Goal: Task Accomplishment & Management: Manage account settings

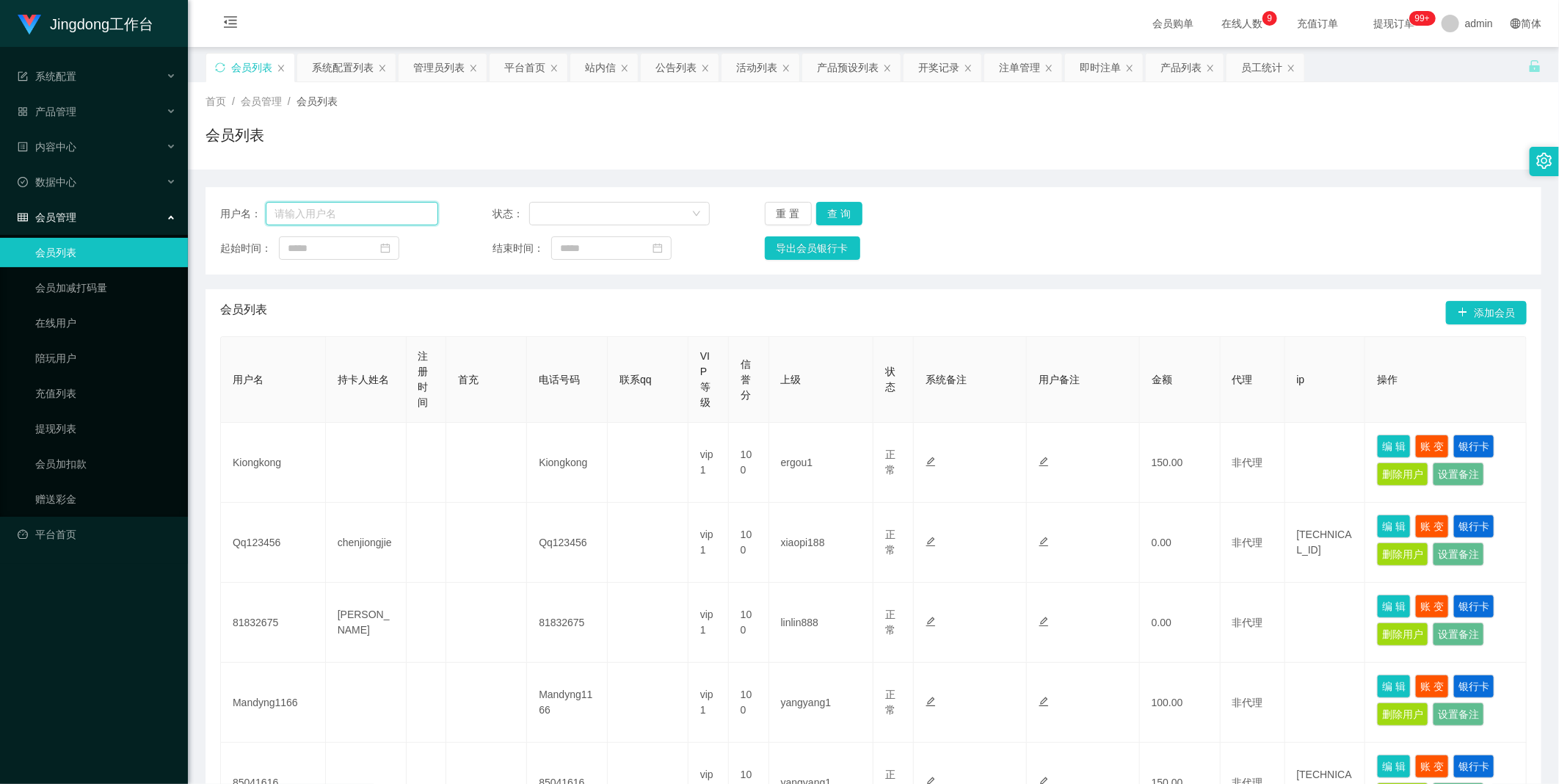
click at [380, 210] on input "text" at bounding box center [352, 214] width 173 height 24
click at [829, 213] on button "查 询" at bounding box center [839, 214] width 47 height 24
click at [841, 208] on button "查 询" at bounding box center [839, 214] width 47 height 24
click at [417, 210] on input "text" at bounding box center [352, 214] width 173 height 24
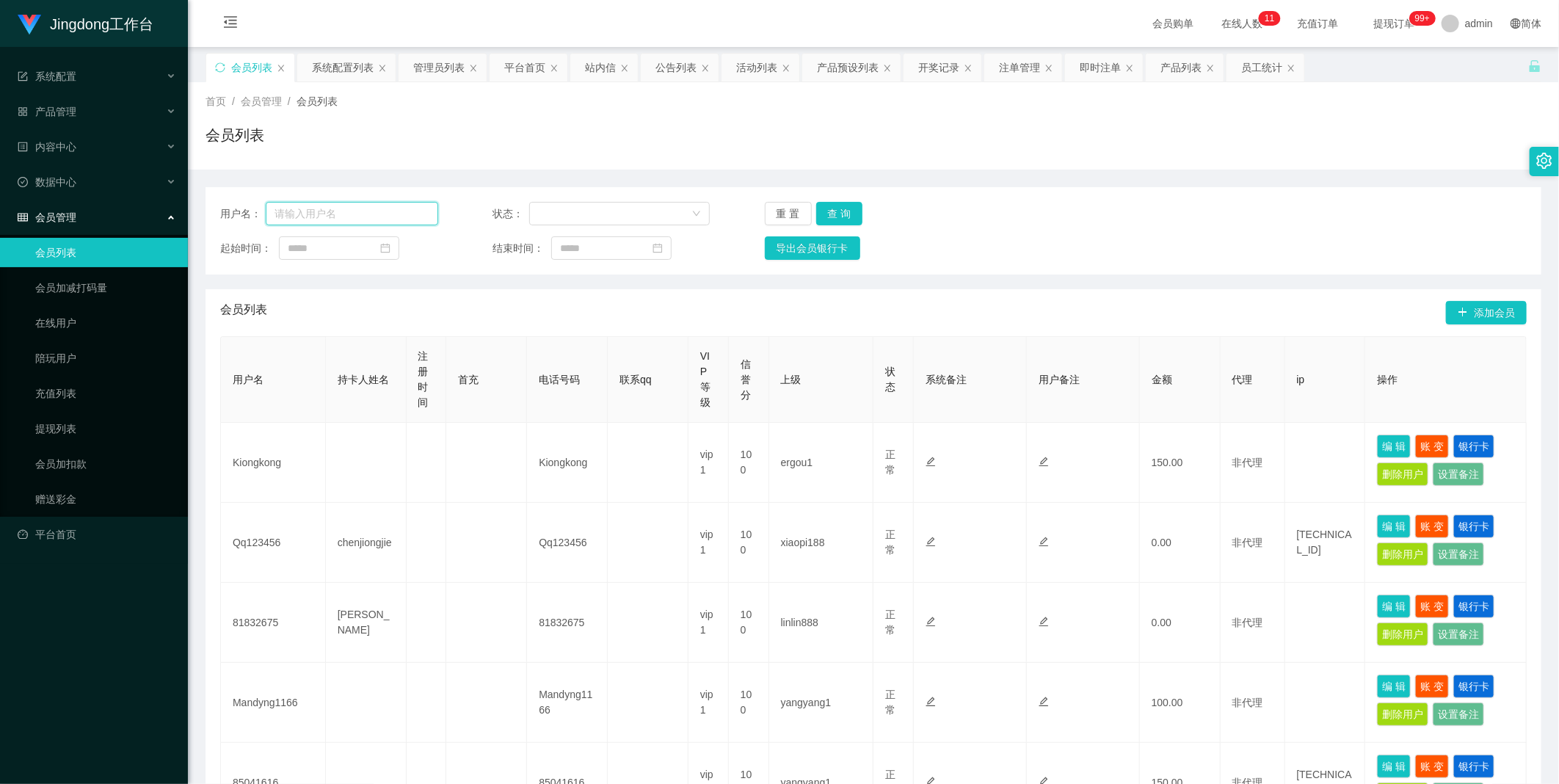
click at [302, 210] on input "text" at bounding box center [352, 214] width 173 height 24
paste input "huikin"
type input "huikin"
click at [844, 216] on button "查 询" at bounding box center [839, 214] width 47 height 24
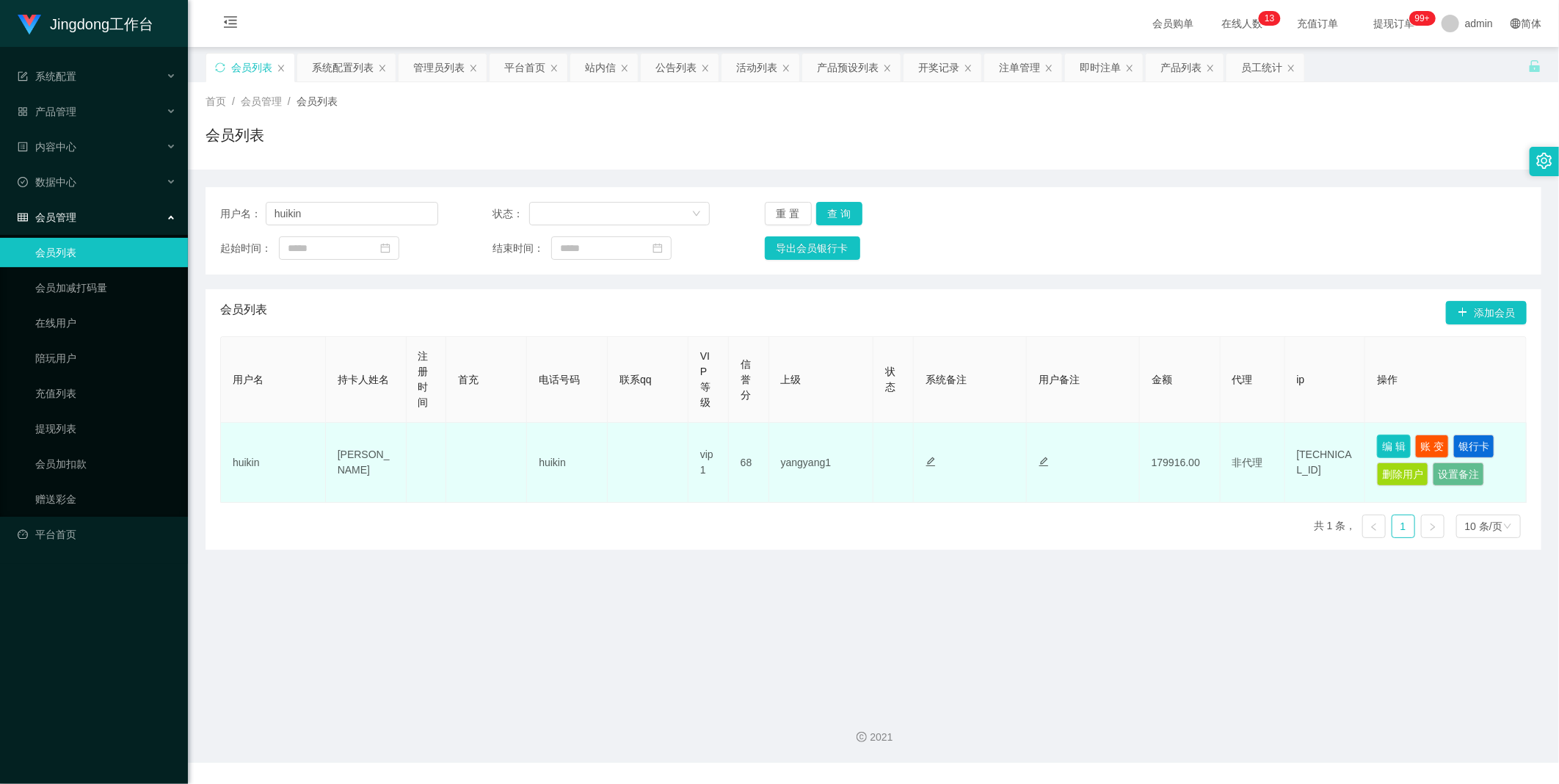
click at [1382, 456] on button "编 辑" at bounding box center [1393, 446] width 34 height 24
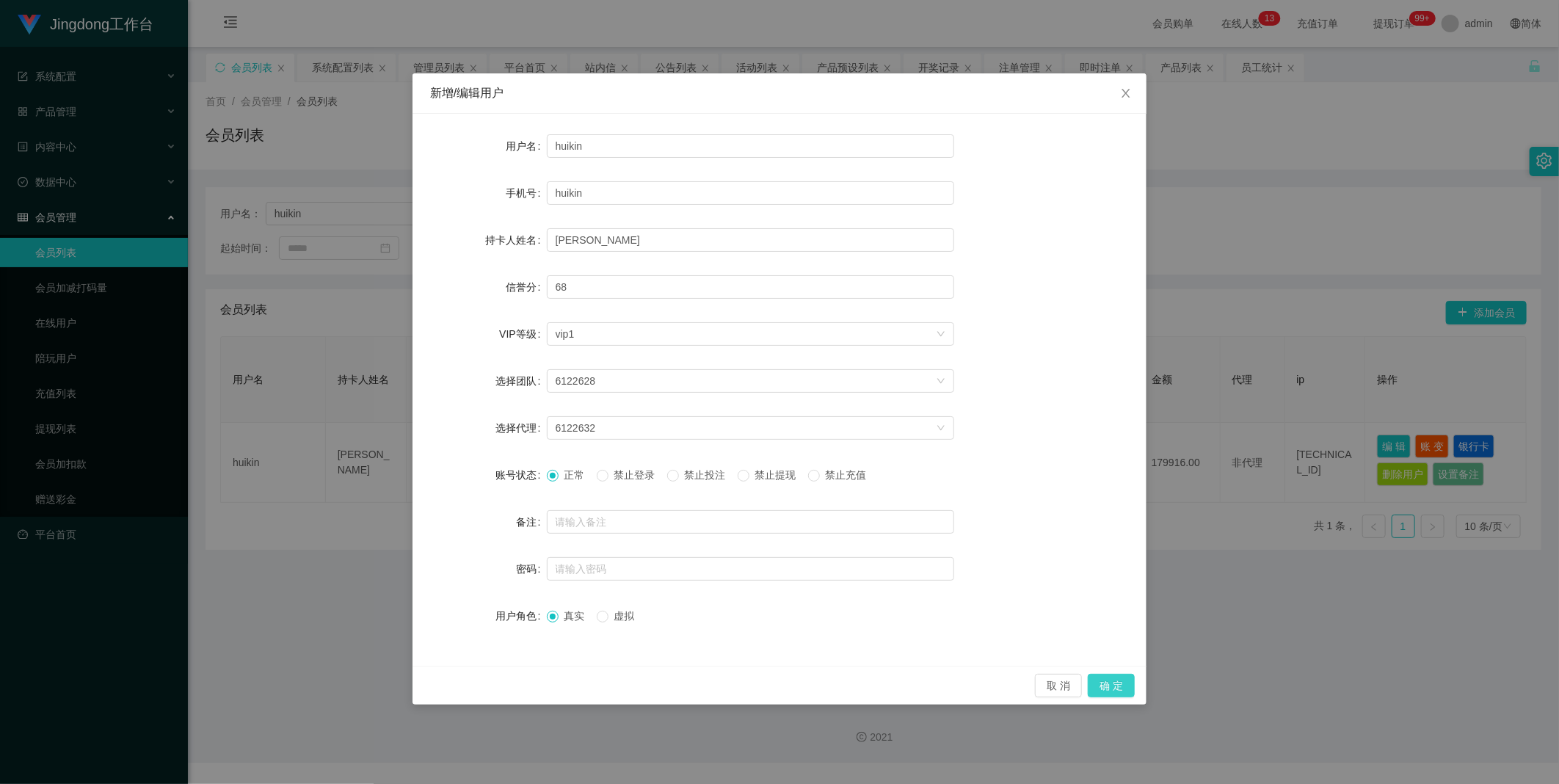
click at [1117, 685] on button "确 定" at bounding box center [1110, 685] width 47 height 24
